Goal: Task Accomplishment & Management: Complete application form

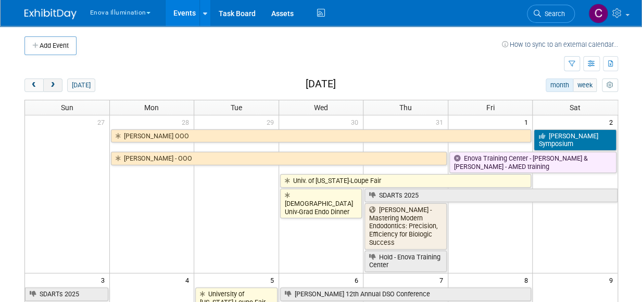
click at [58, 85] on button "next" at bounding box center [52, 86] width 19 height 14
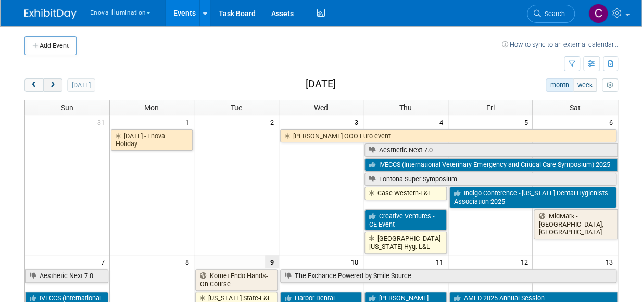
click at [58, 85] on button "next" at bounding box center [52, 86] width 19 height 14
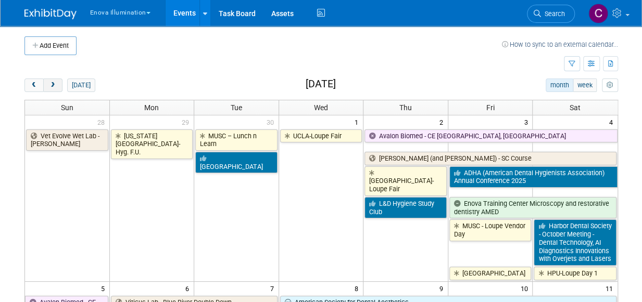
click at [58, 85] on button "next" at bounding box center [52, 86] width 19 height 14
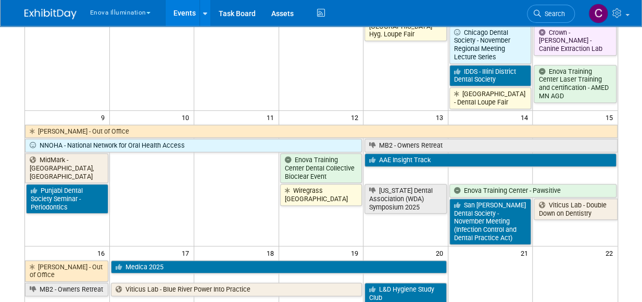
scroll to position [367, 0]
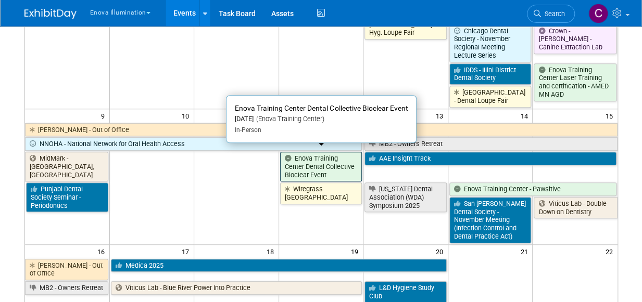
click at [329, 161] on link "Enova Training Center Dental Collective Bioclear Event" at bounding box center [321, 167] width 82 height 30
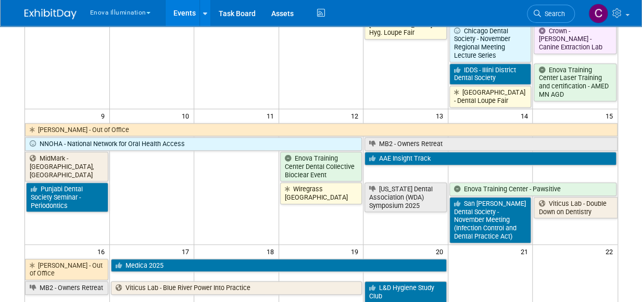
click at [411, 169] on td "AAE Insight Track" at bounding box center [490, 166] width 254 height 31
click at [403, 170] on td "AAE Insight Track" at bounding box center [490, 166] width 254 height 31
drag, startPoint x: 403, startPoint y: 170, endPoint x: 391, endPoint y: 170, distance: 11.5
click at [391, 170] on td "AAE Insight Track" at bounding box center [490, 166] width 254 height 31
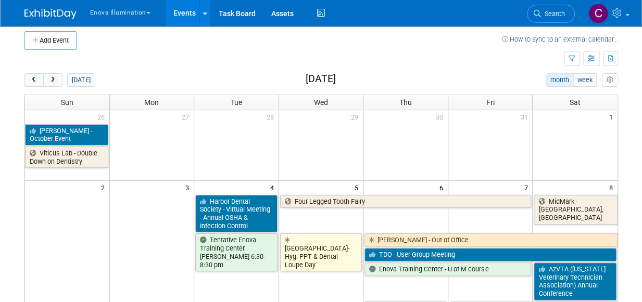
scroll to position [0, 0]
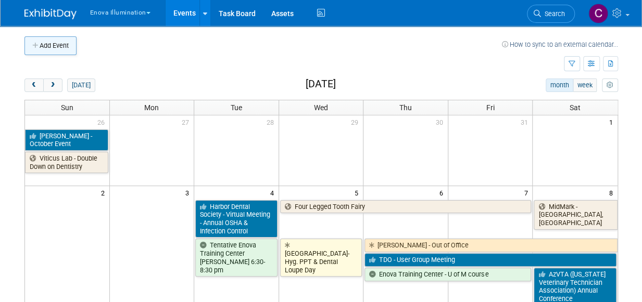
click at [67, 49] on button "Add Event" at bounding box center [50, 45] width 52 height 19
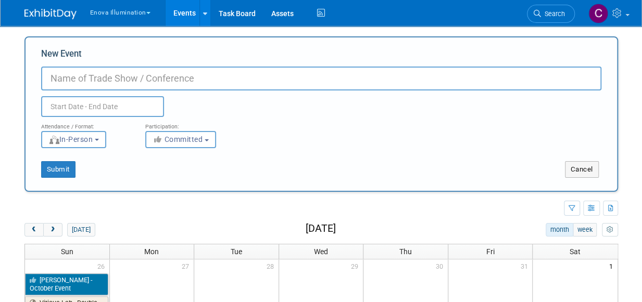
click at [115, 75] on input "New Event" at bounding box center [321, 79] width 560 height 24
type input "[PERSON_NAME] OOO Floating day"
click at [106, 109] on input "text" at bounding box center [102, 106] width 123 height 21
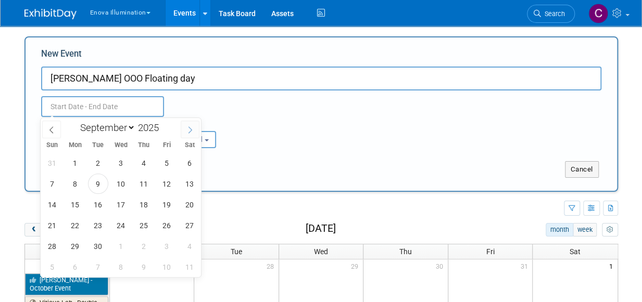
click at [185, 130] on span at bounding box center [190, 130] width 19 height 18
select select "10"
click at [168, 210] on span "14" at bounding box center [167, 205] width 20 height 20
click at [162, 208] on span "14" at bounding box center [167, 205] width 20 height 20
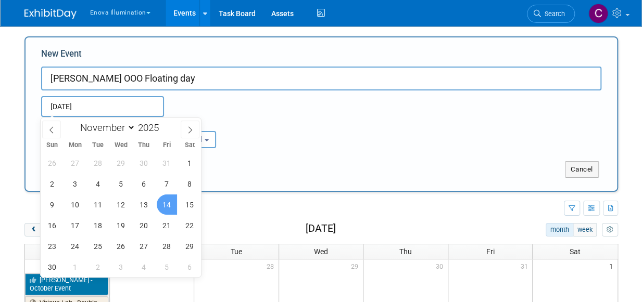
type input "[DATE] to [DATE]"
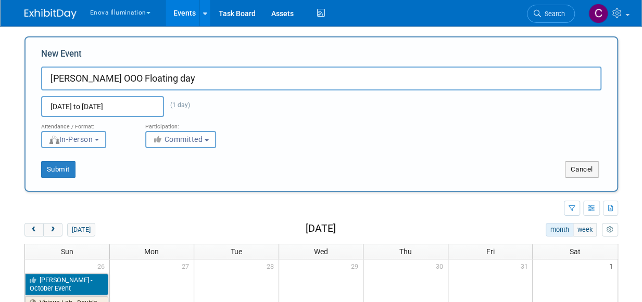
click at [93, 141] on span "In-Person" at bounding box center [70, 139] width 45 height 8
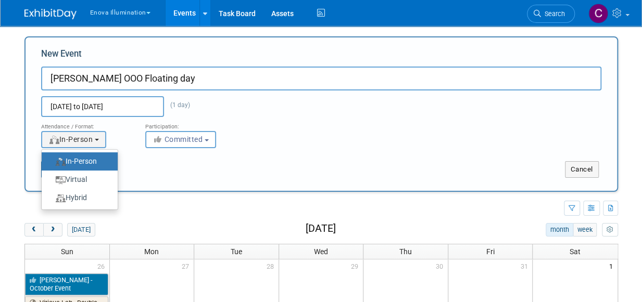
click at [256, 132] on div "Attendance / Format: <img src="https://www.exhibitday.com/Images/Format-InPerso…" at bounding box center [321, 132] width 576 height 31
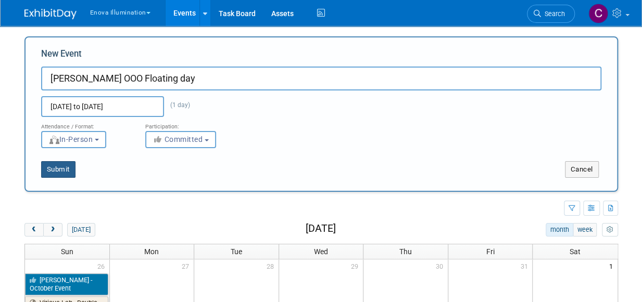
click at [55, 171] on button "Submit" at bounding box center [58, 169] width 34 height 17
click at [182, 12] on link "Events" at bounding box center [185, 13] width 38 height 26
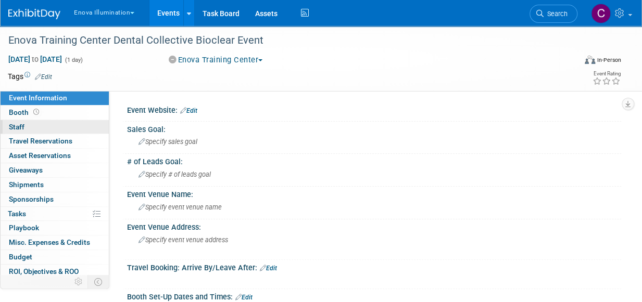
click at [29, 125] on link "0 Staff 0" at bounding box center [55, 127] width 108 height 14
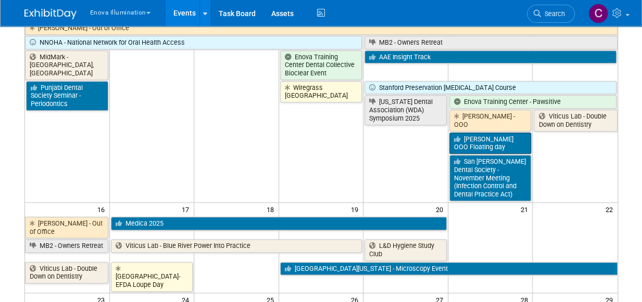
scroll to position [492, 0]
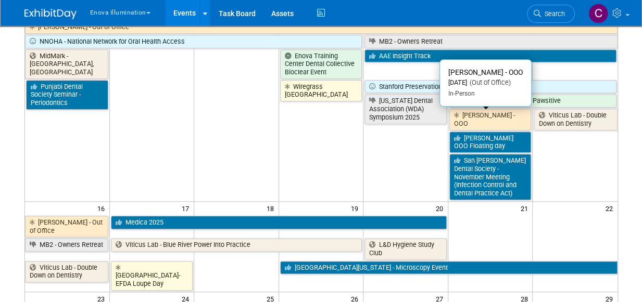
click at [486, 116] on link "[PERSON_NAME] - OOO" at bounding box center [490, 119] width 82 height 21
click at [466, 118] on link "[PERSON_NAME] - OOO" at bounding box center [490, 119] width 82 height 21
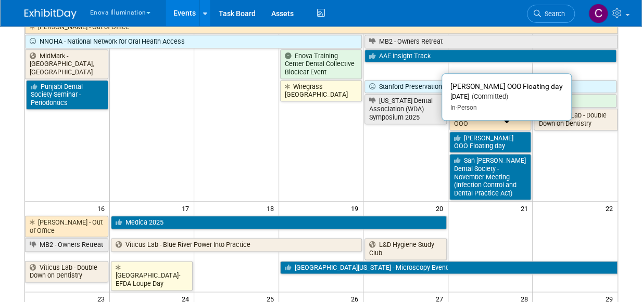
click at [472, 135] on link "[PERSON_NAME] OOO Floating day" at bounding box center [490, 142] width 82 height 21
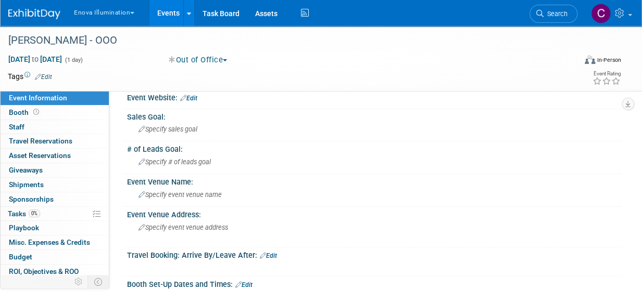
scroll to position [10, 0]
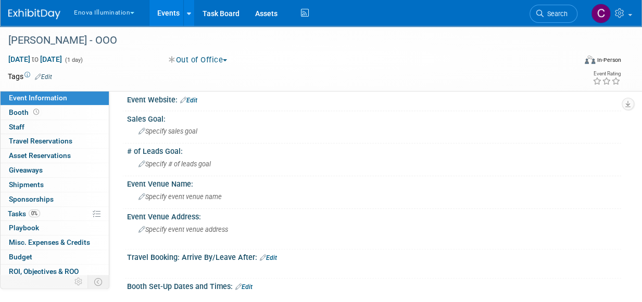
click at [50, 77] on link "Edit" at bounding box center [43, 76] width 17 height 7
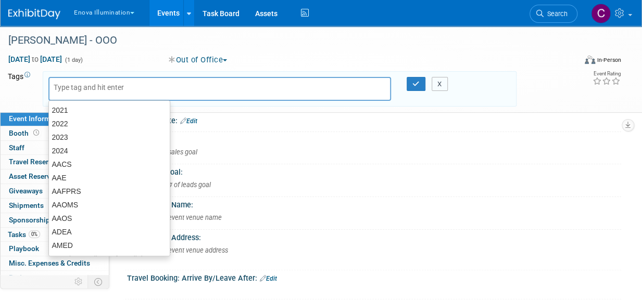
drag, startPoint x: 440, startPoint y: 80, endPoint x: 460, endPoint y: 85, distance: 21.0
click at [440, 81] on button "X" at bounding box center [440, 84] width 16 height 15
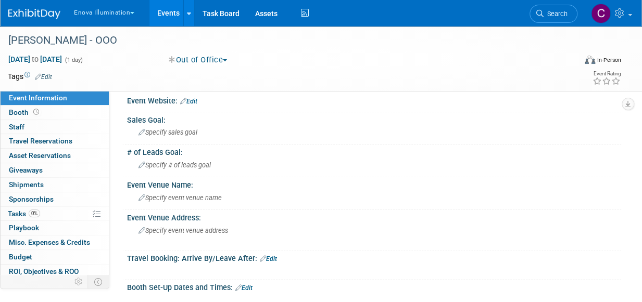
scroll to position [0, 0]
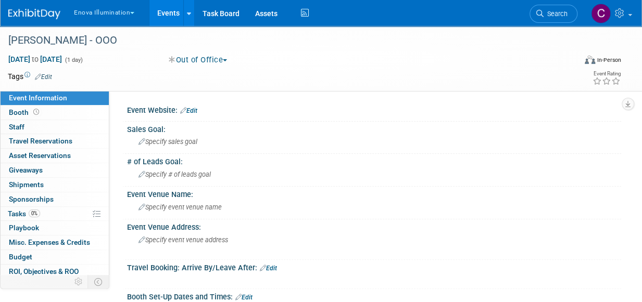
click at [214, 61] on button "Out of Office" at bounding box center [198, 60] width 66 height 11
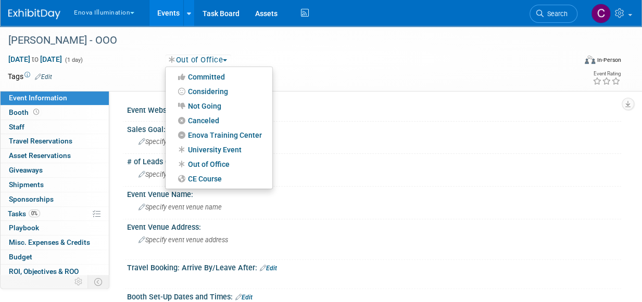
click at [275, 57] on div "Out of Office Committed Considering Not Going Canceled Enova Training Center Un…" at bounding box center [262, 60] width 194 height 11
